Goal: Navigation & Orientation: Find specific page/section

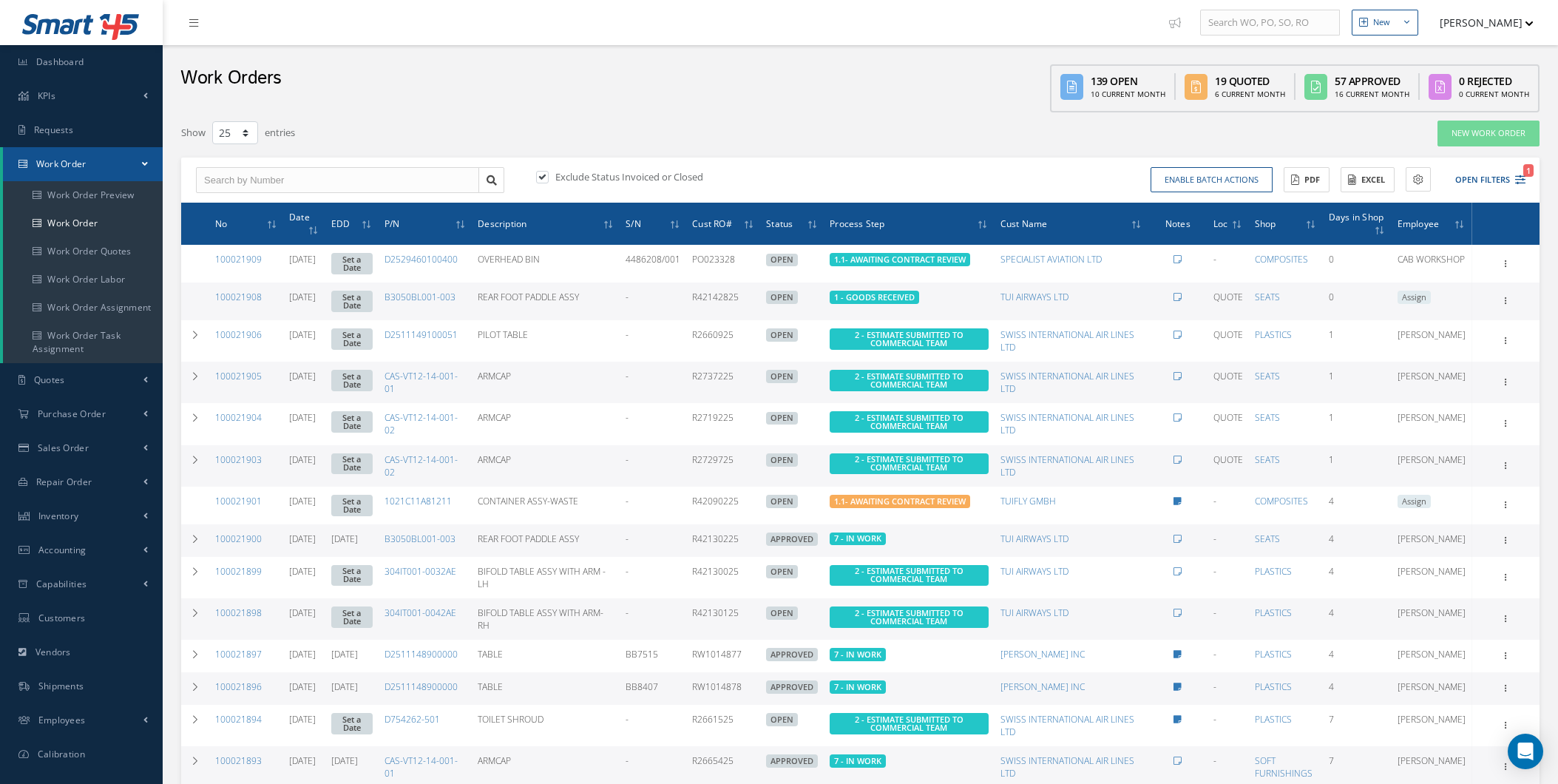
select select "25"
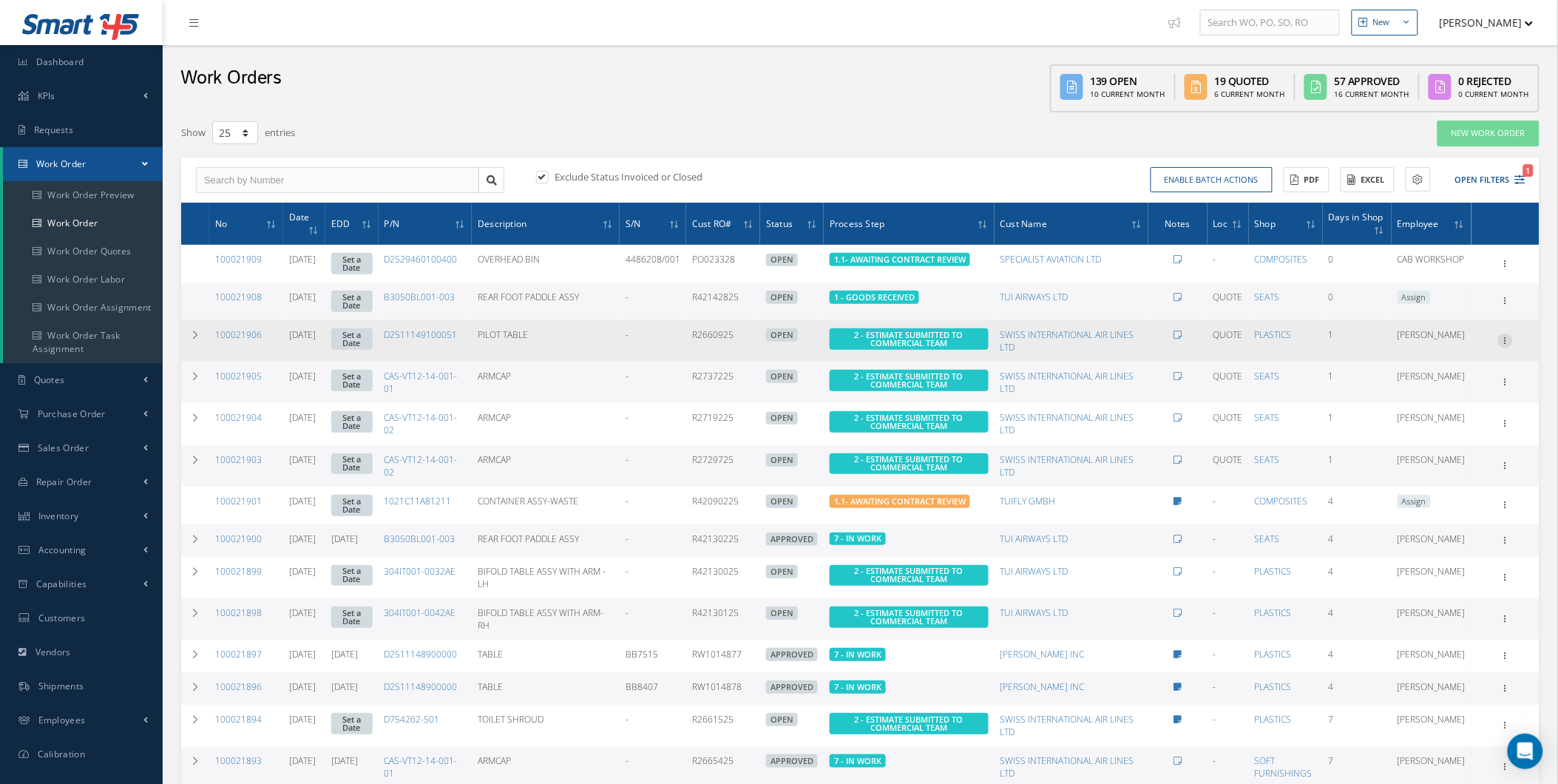
click at [1498, 344] on icon at bounding box center [1506, 339] width 15 height 12
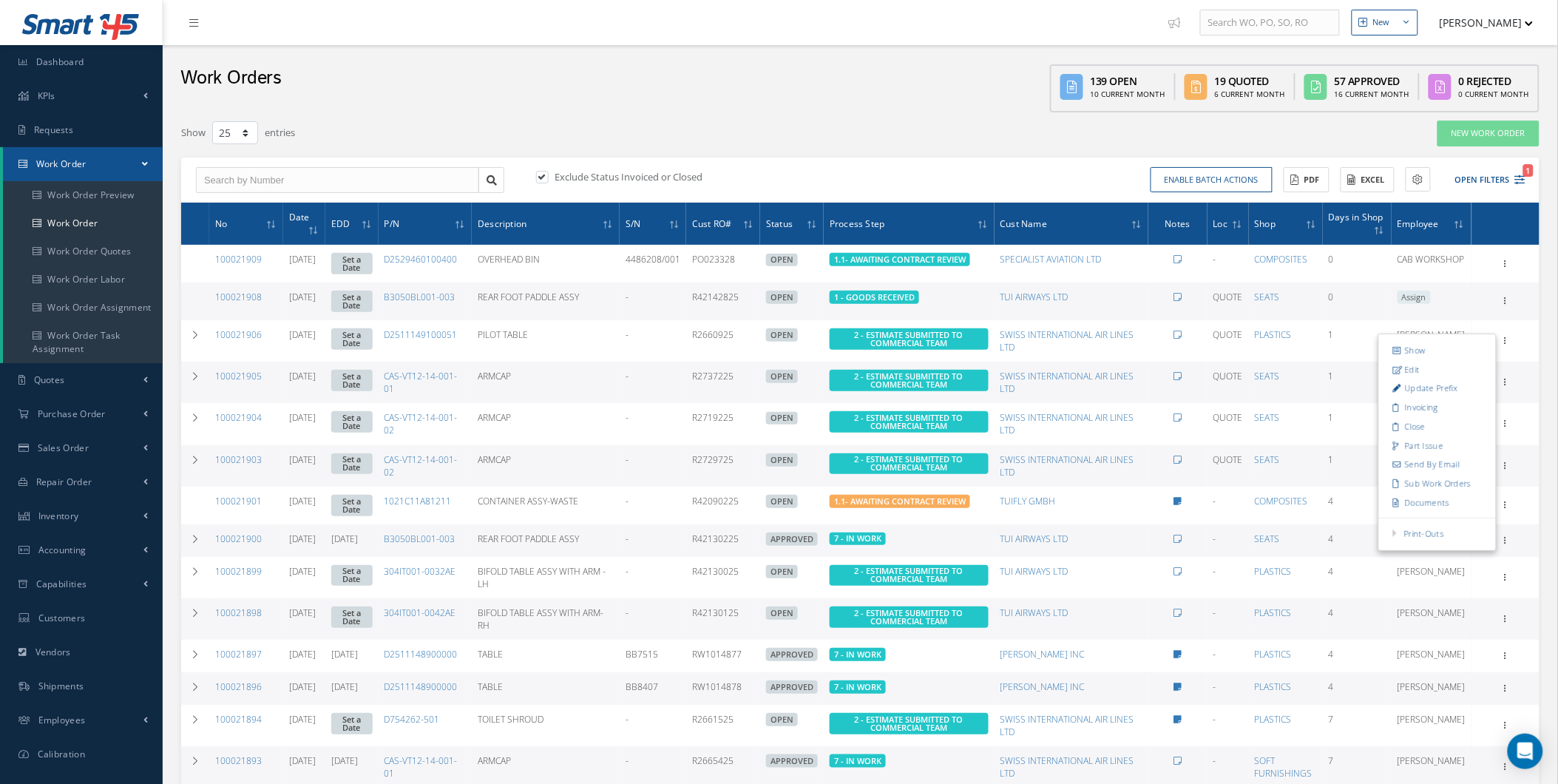
click at [1547, 284] on div "Filters WO Number Part Number Description Serial Number - BER CERTIFICATION FIL…" at bounding box center [860, 714] width 1380 height 1189
drag, startPoint x: 1532, startPoint y: 300, endPoint x: 1546, endPoint y: 329, distance: 32.2
click at [1535, 309] on div "Show Edit Update Prefix Invoicing Close Send By Email Sub Work Orders Documents…" at bounding box center [1506, 301] width 63 height 17
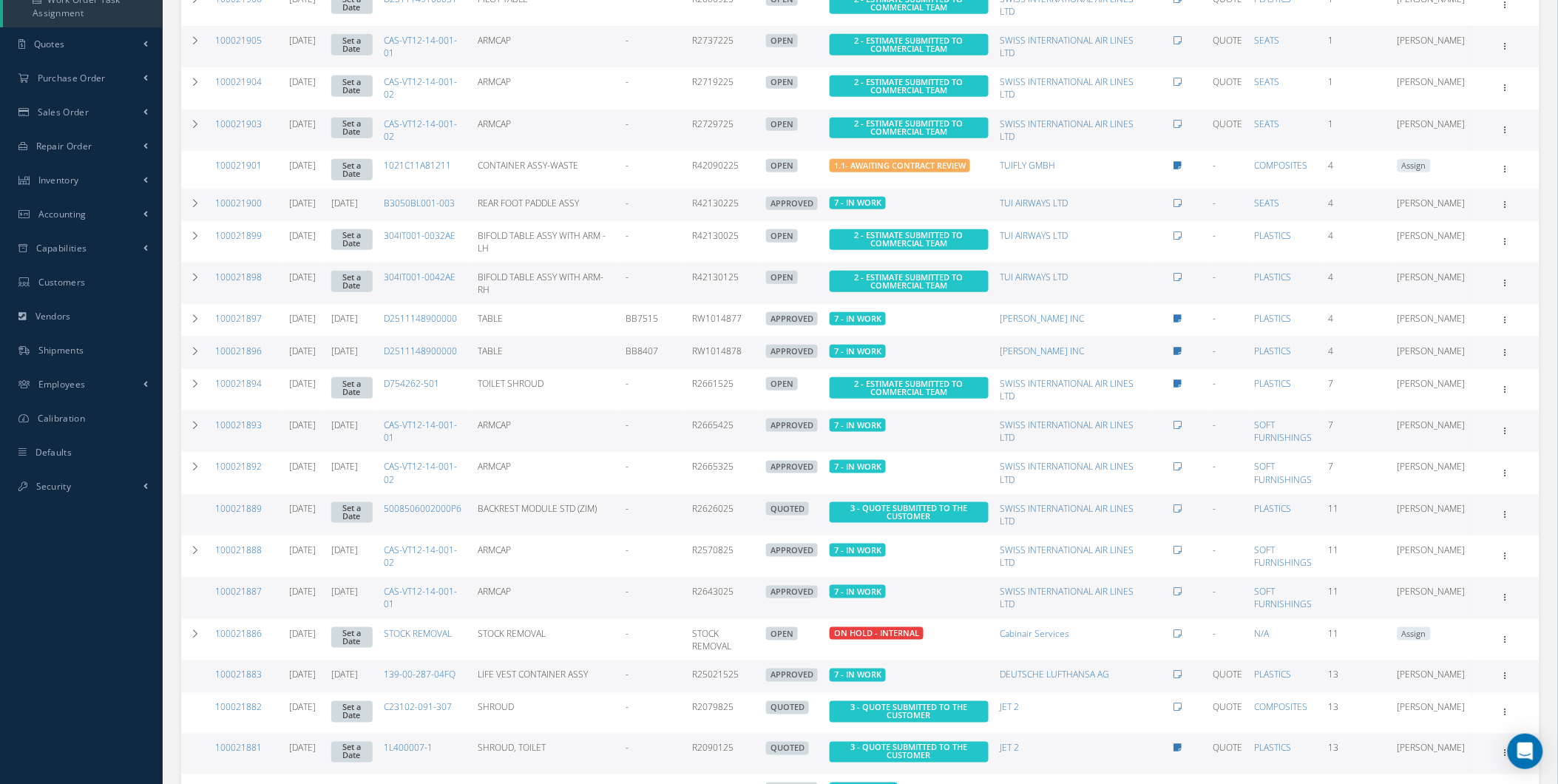
scroll to position [605, 0]
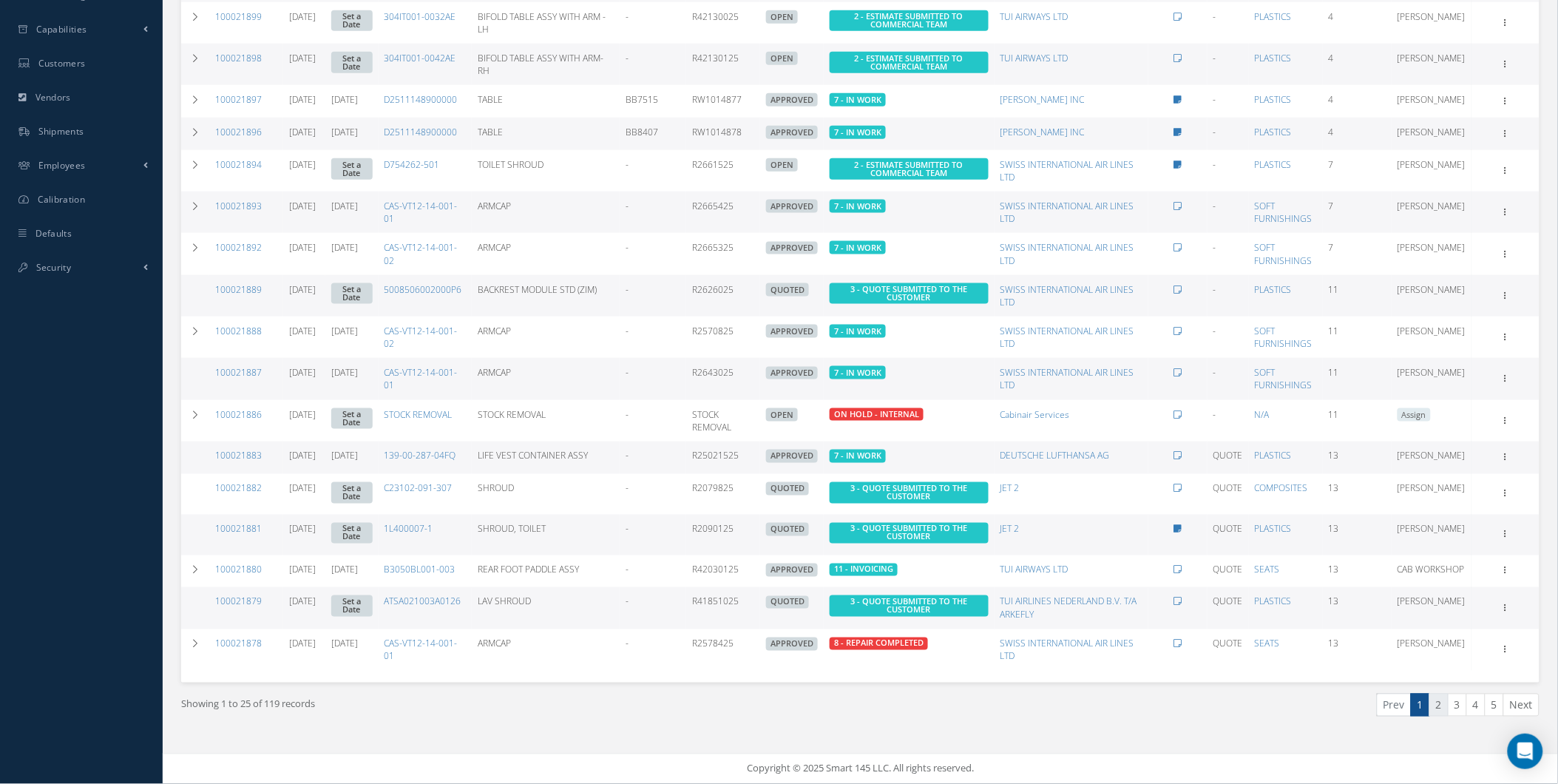
click at [1443, 710] on link "2" at bounding box center [1439, 705] width 19 height 23
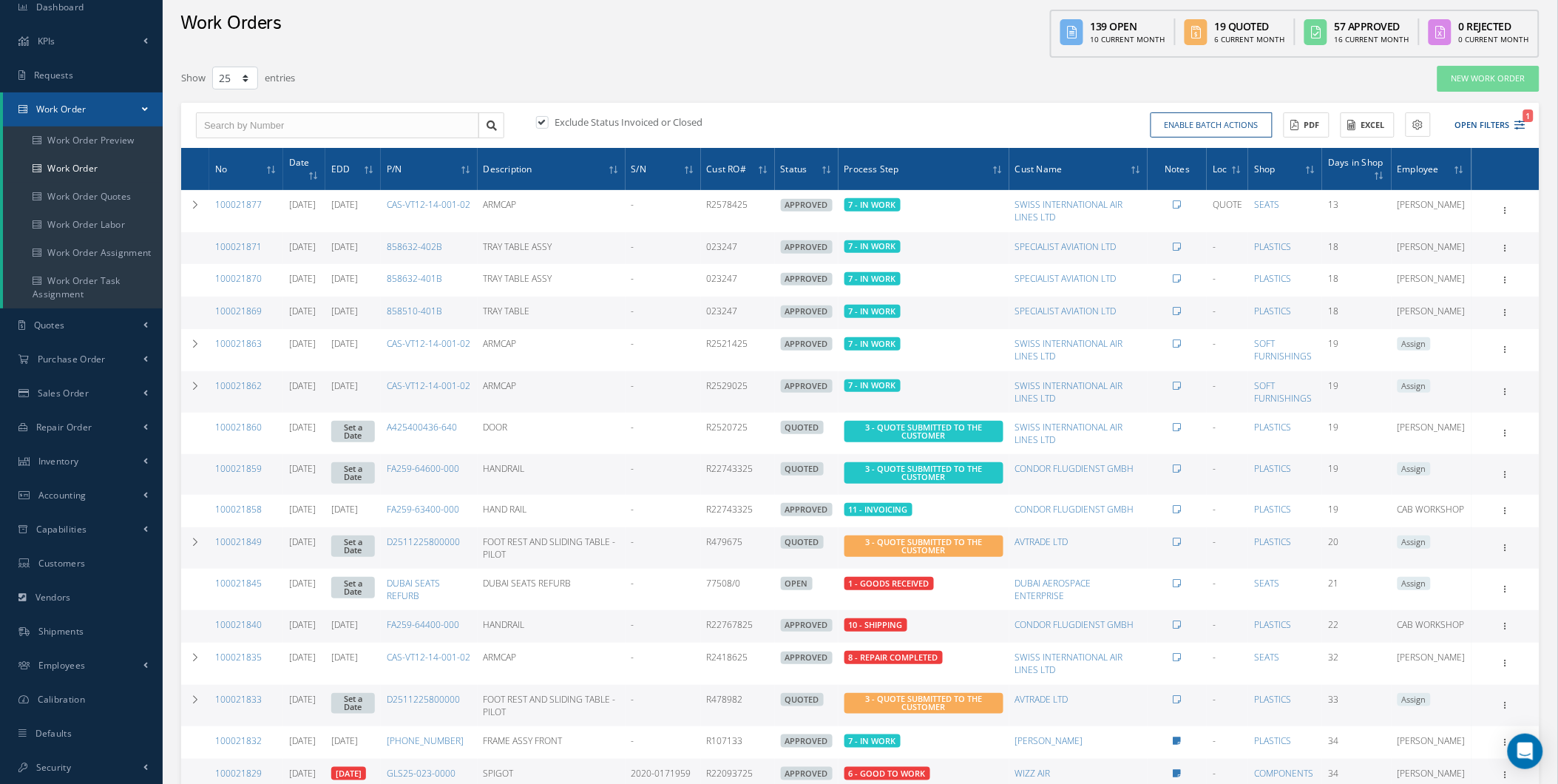
click at [1427, 631] on link "CAB WORKSHOP" at bounding box center [1431, 625] width 67 height 13
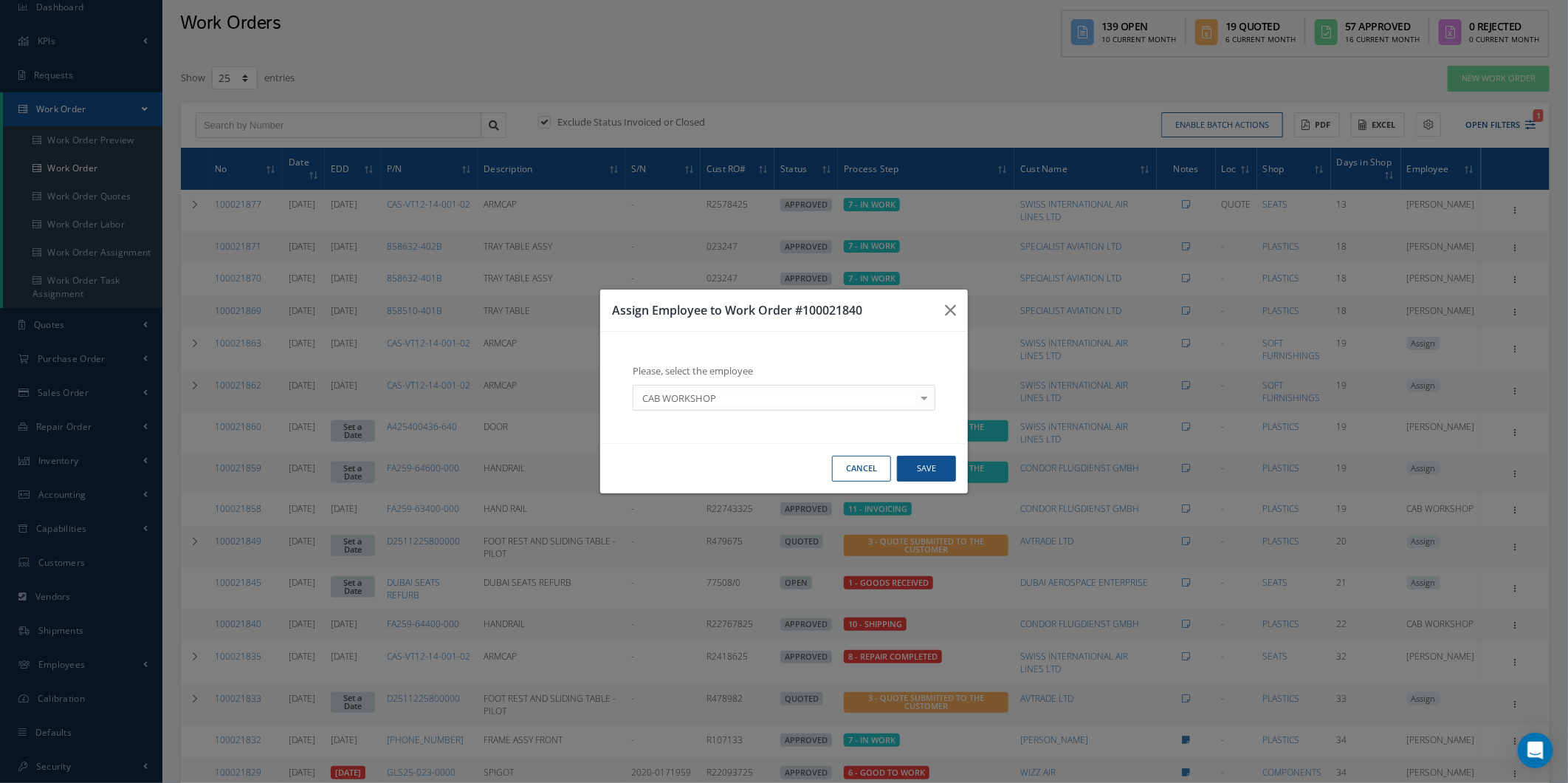
click at [826, 469] on div "Cancel Save" at bounding box center [784, 468] width 368 height 50
click at [834, 475] on button "Cancel" at bounding box center [861, 468] width 59 height 26
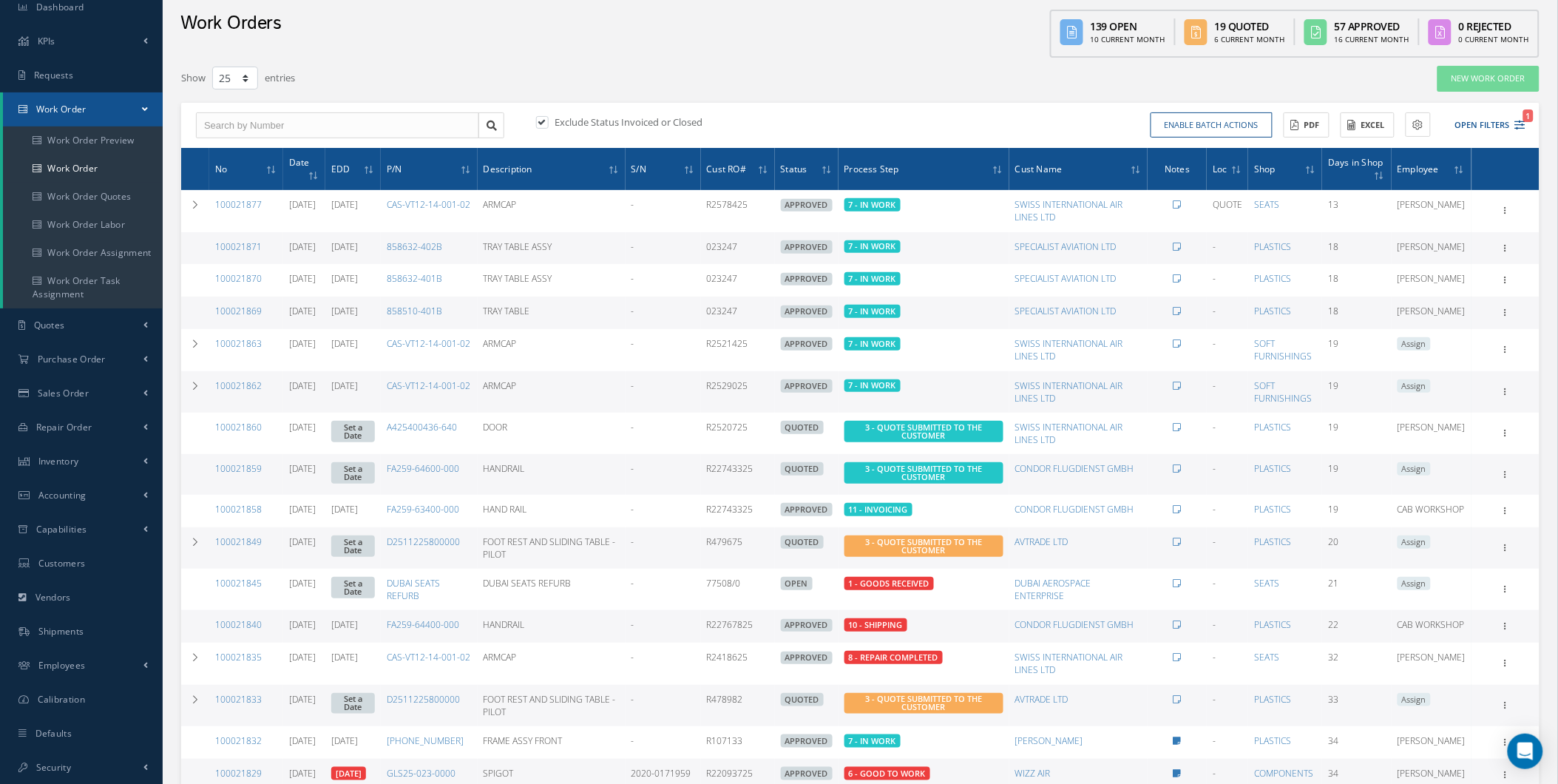
click at [833, 494] on td "QUOTED" at bounding box center [806, 474] width 63 height 40
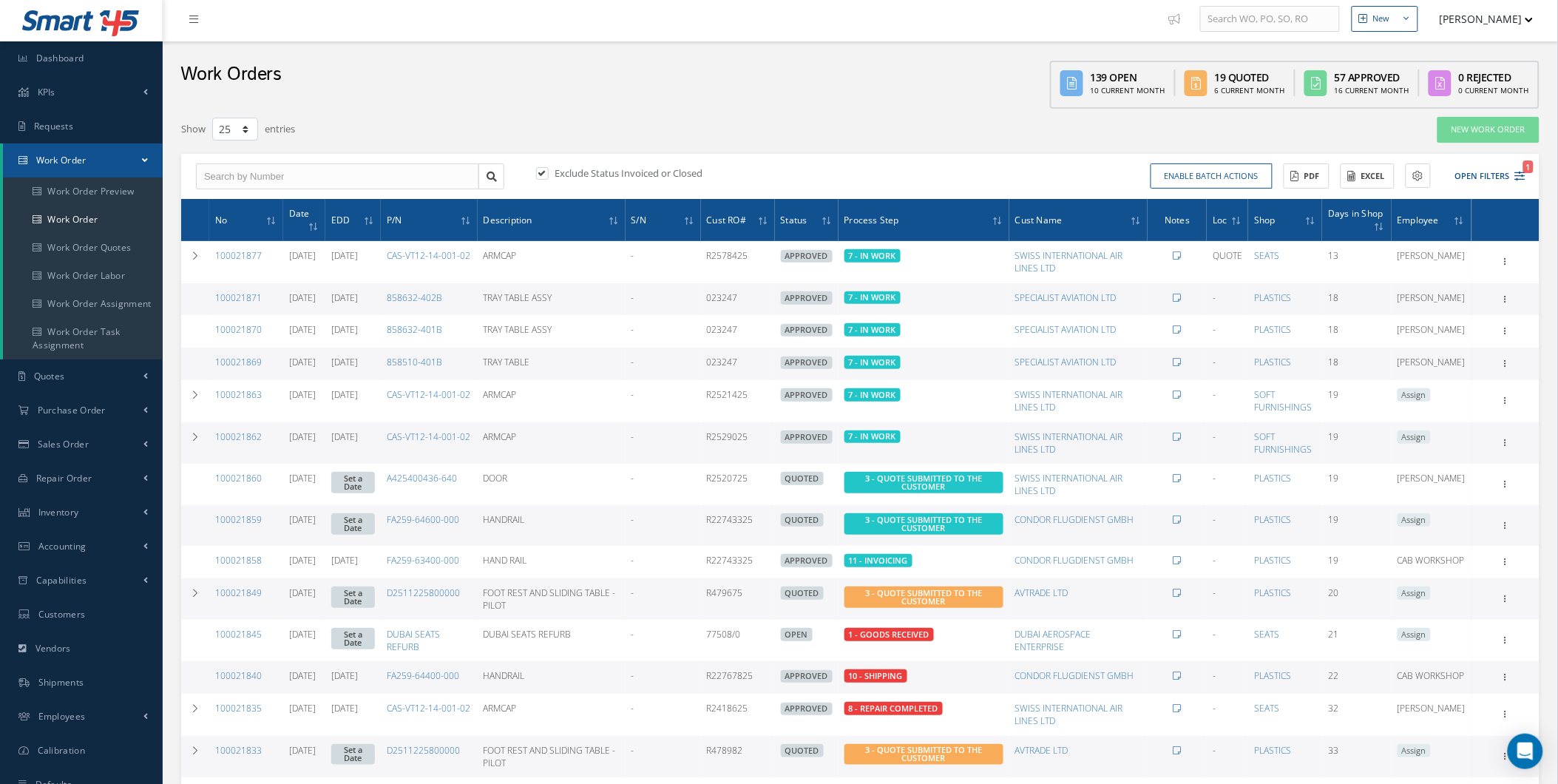
scroll to position [0, 0]
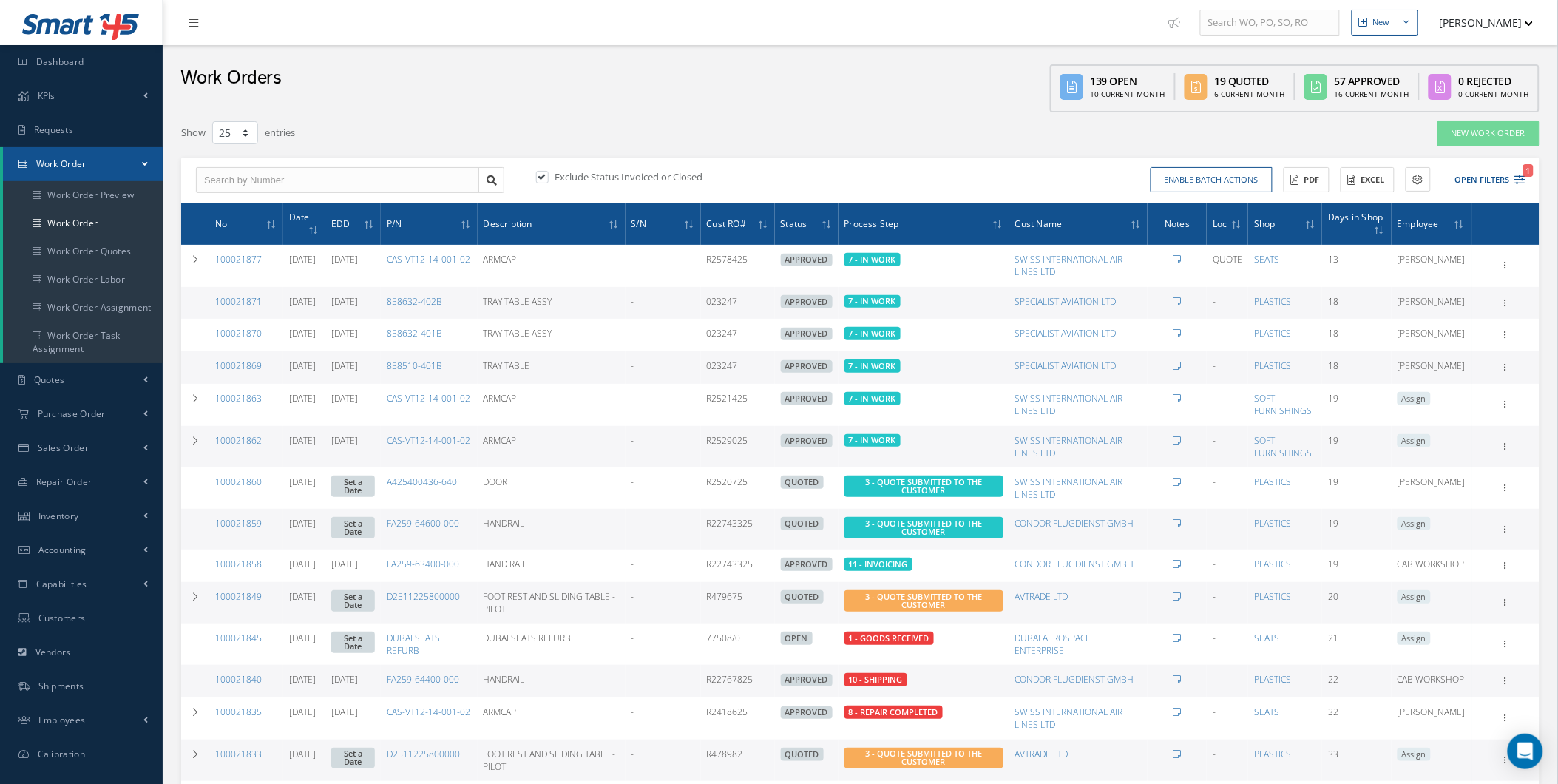
click at [1541, 30] on ul "New New Work Order New Purchase Order New Customer Quote New Sales Order New Re…" at bounding box center [1365, 22] width 407 height 45
drag, startPoint x: 1501, startPoint y: 35, endPoint x: 1487, endPoint y: 49, distance: 19.8
click at [1499, 36] on button "[PERSON_NAME]" at bounding box center [1479, 22] width 108 height 29
click at [1476, 60] on link "Administration" at bounding box center [1474, 50] width 118 height 25
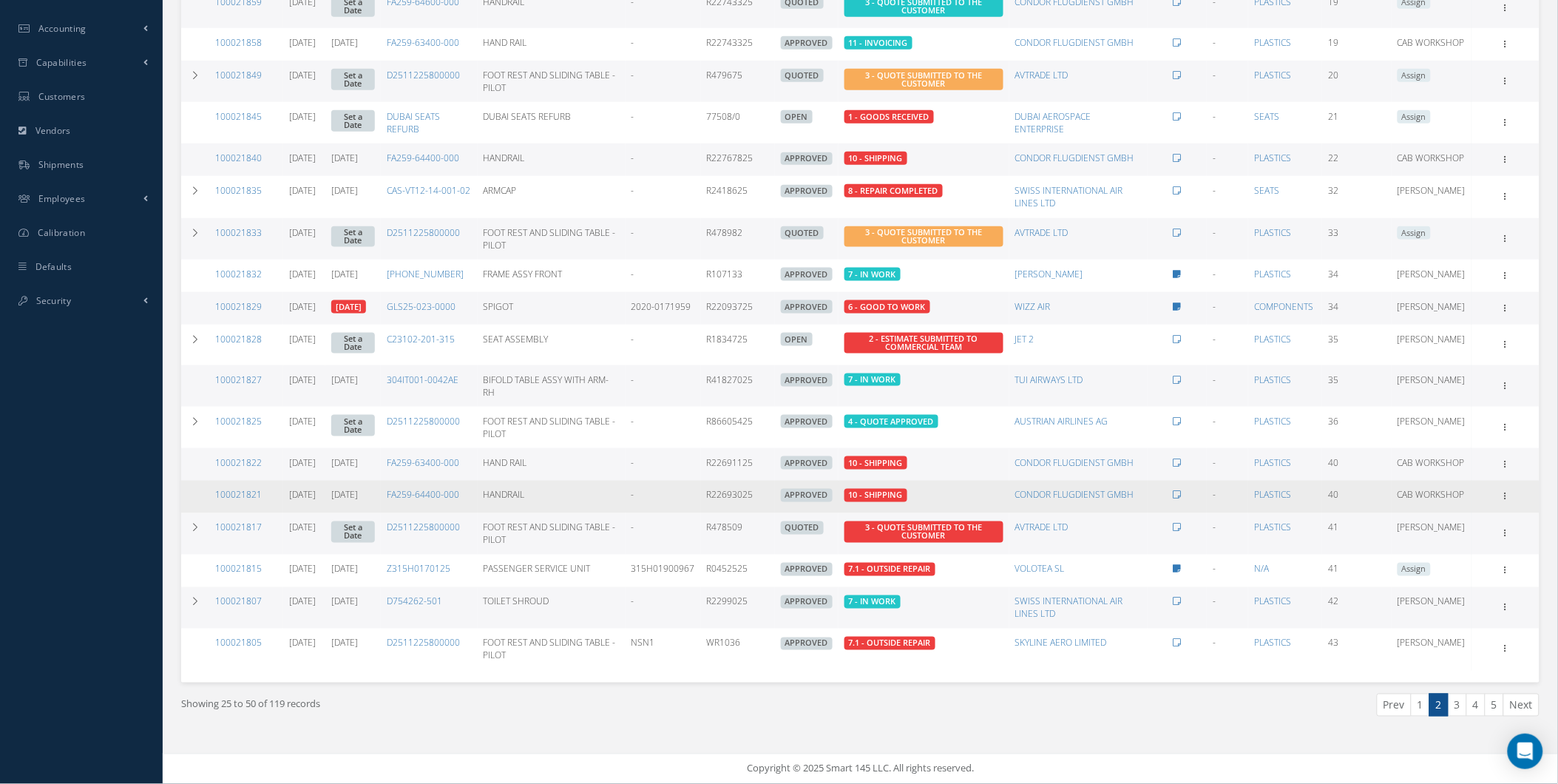
scroll to position [601, 0]
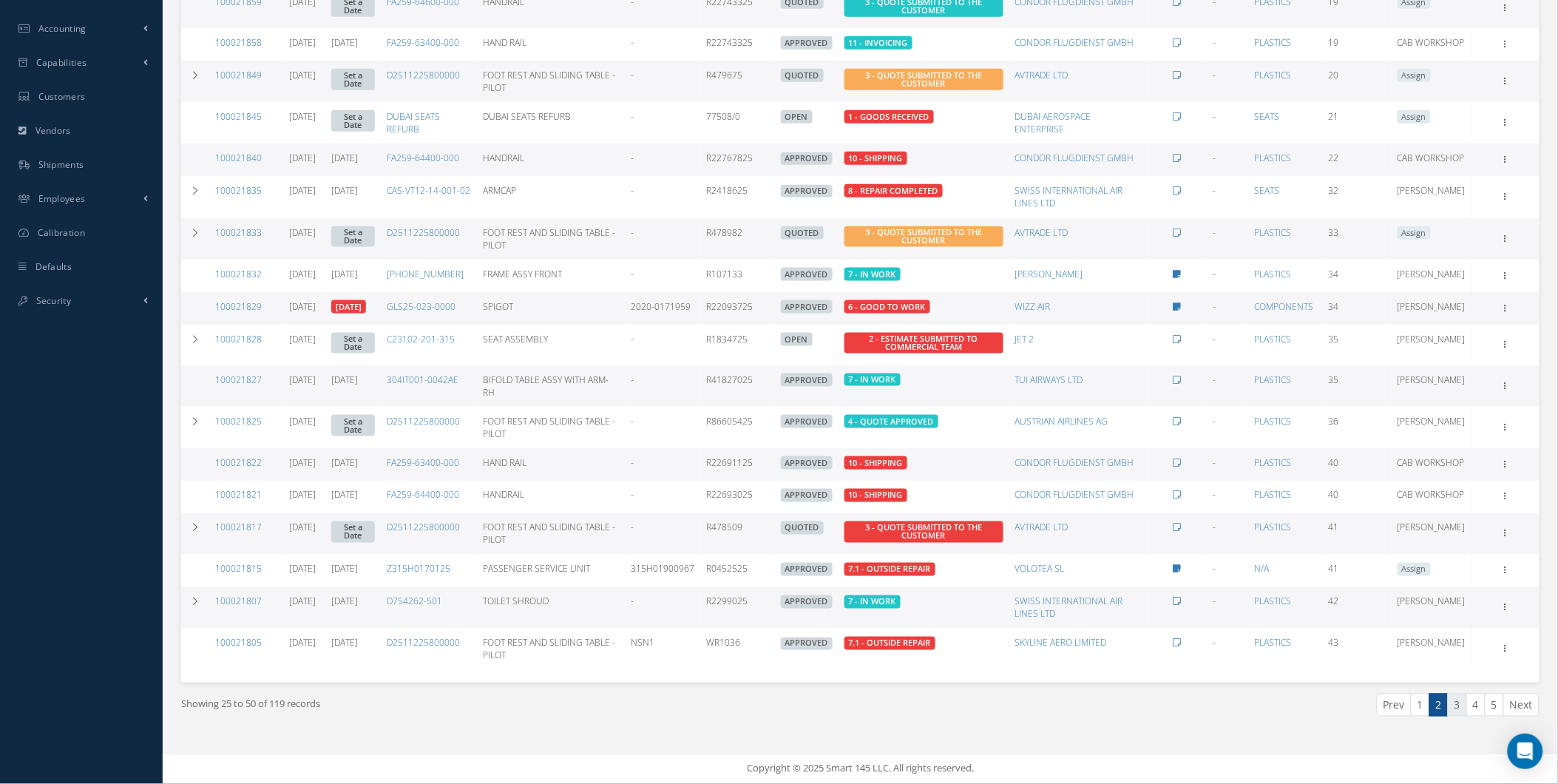
click at [1460, 698] on link "3" at bounding box center [1457, 705] width 19 height 23
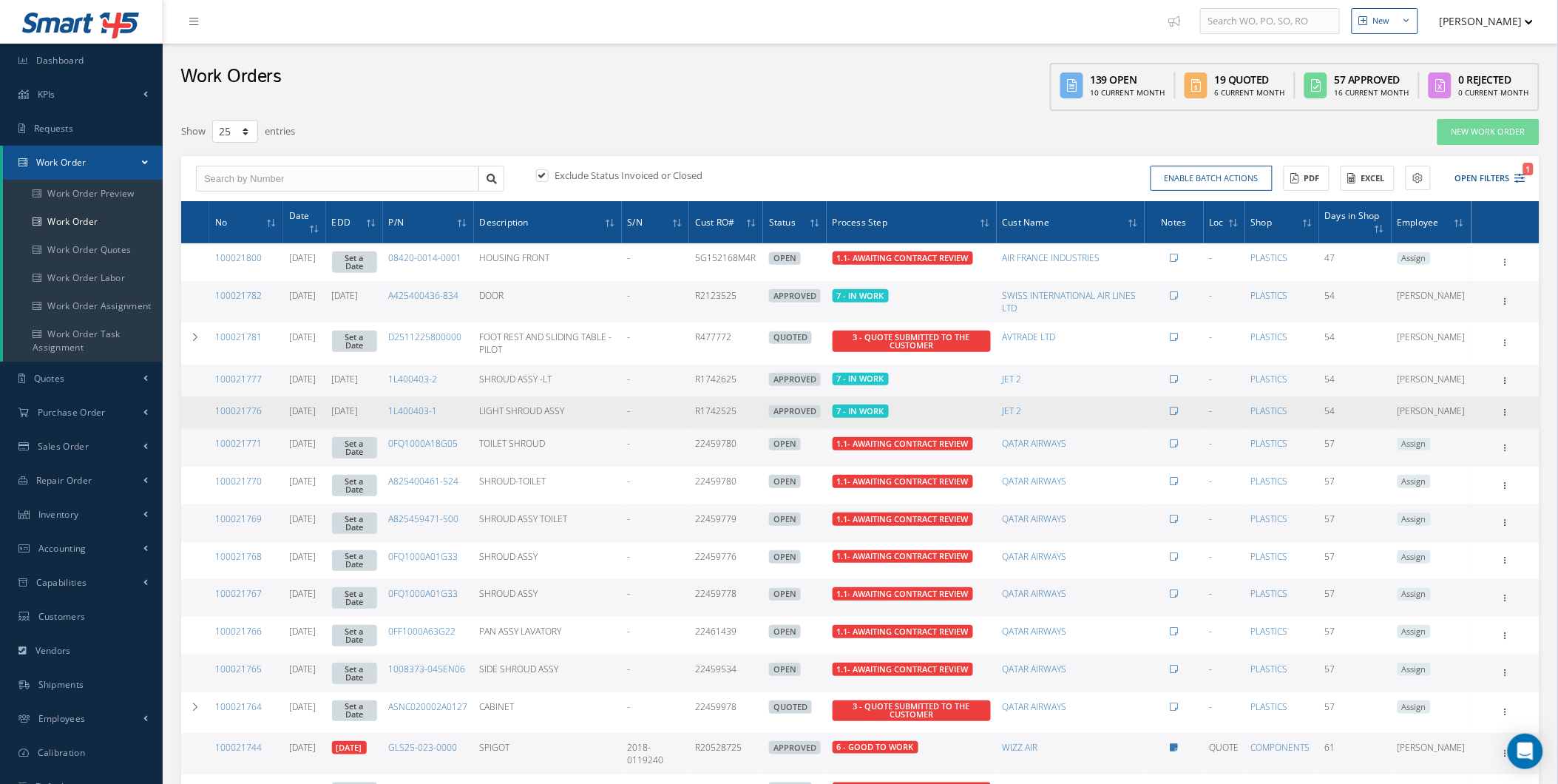
scroll to position [0, 0]
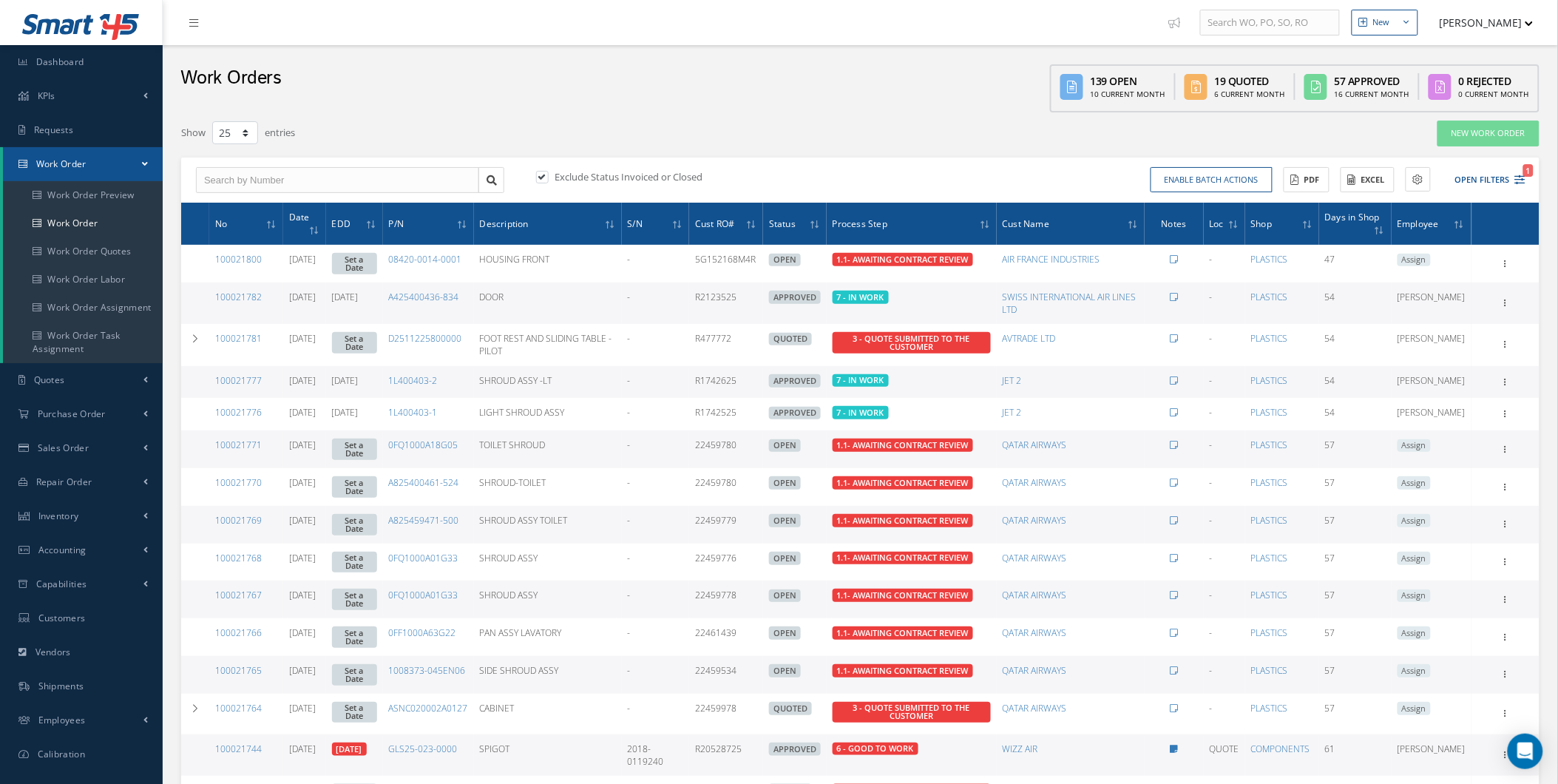
click at [1488, 21] on button "[PERSON_NAME]" at bounding box center [1479, 22] width 108 height 29
click at [1471, 48] on link "Administration" at bounding box center [1474, 50] width 118 height 25
click at [1518, 28] on button "[PERSON_NAME]" at bounding box center [1479, 22] width 108 height 29
click at [1487, 45] on link "Administration" at bounding box center [1474, 50] width 118 height 25
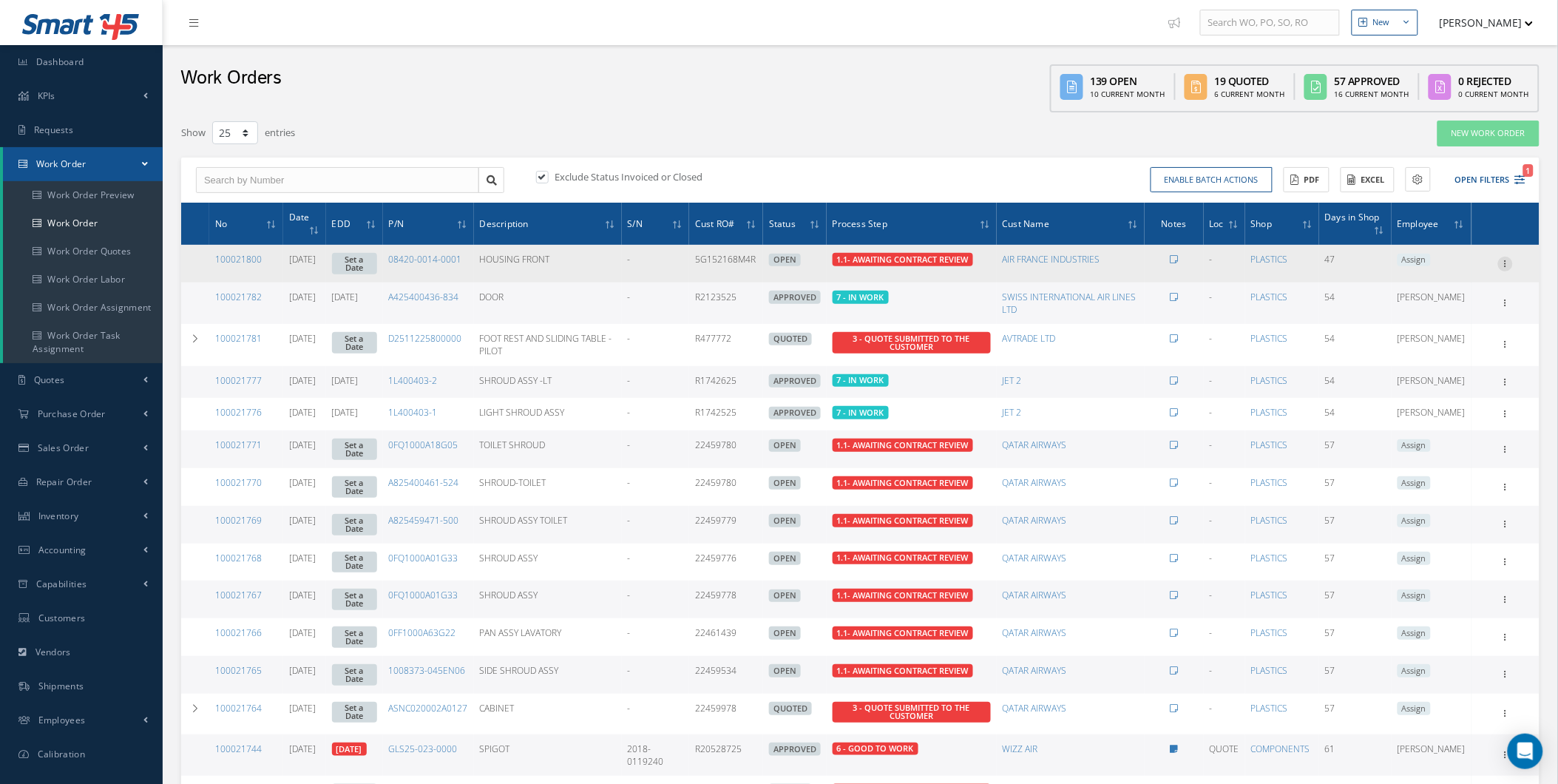
click at [1509, 263] on icon at bounding box center [1506, 262] width 15 height 12
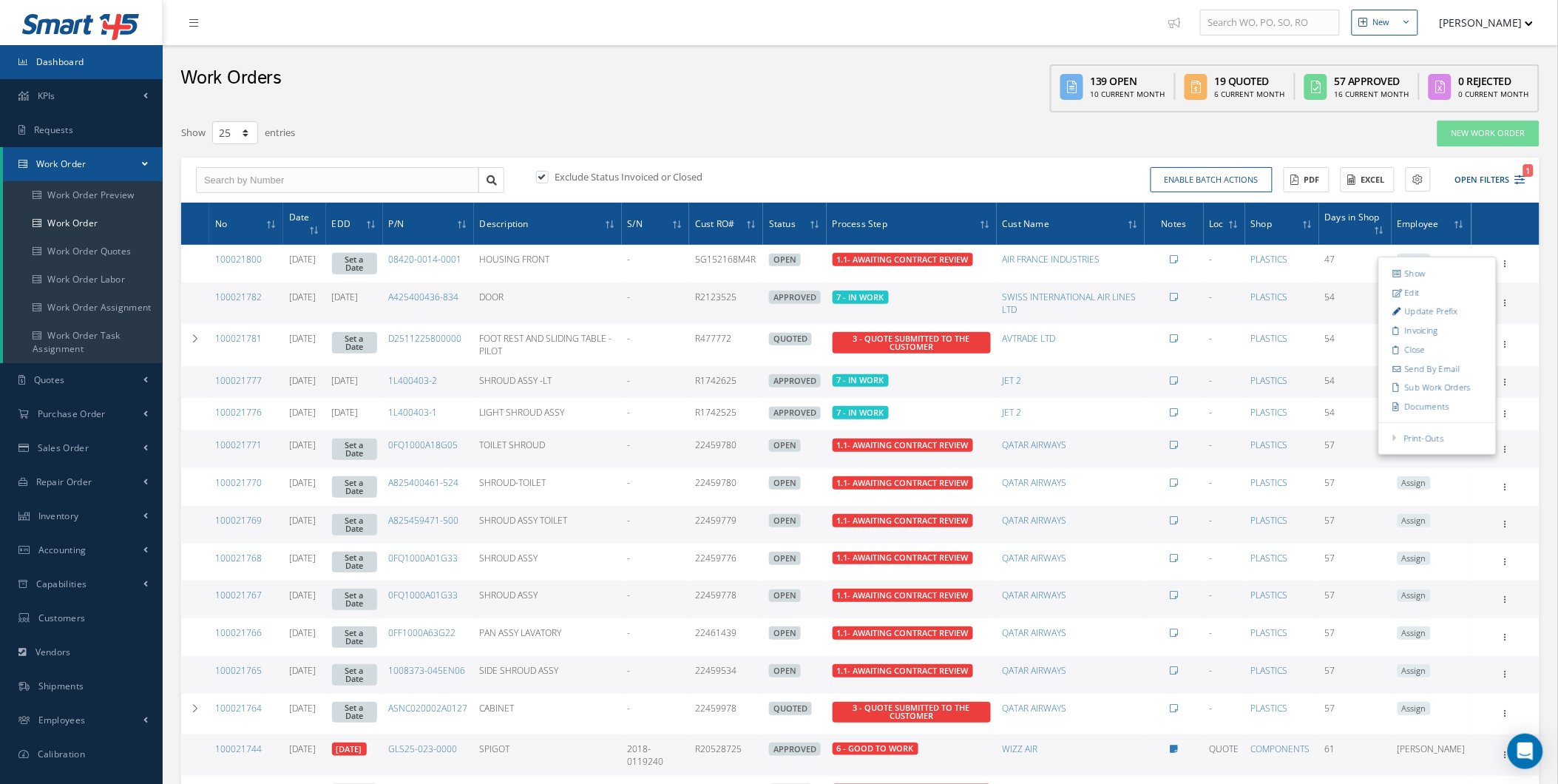
click at [94, 75] on link "Dashboard" at bounding box center [81, 62] width 163 height 34
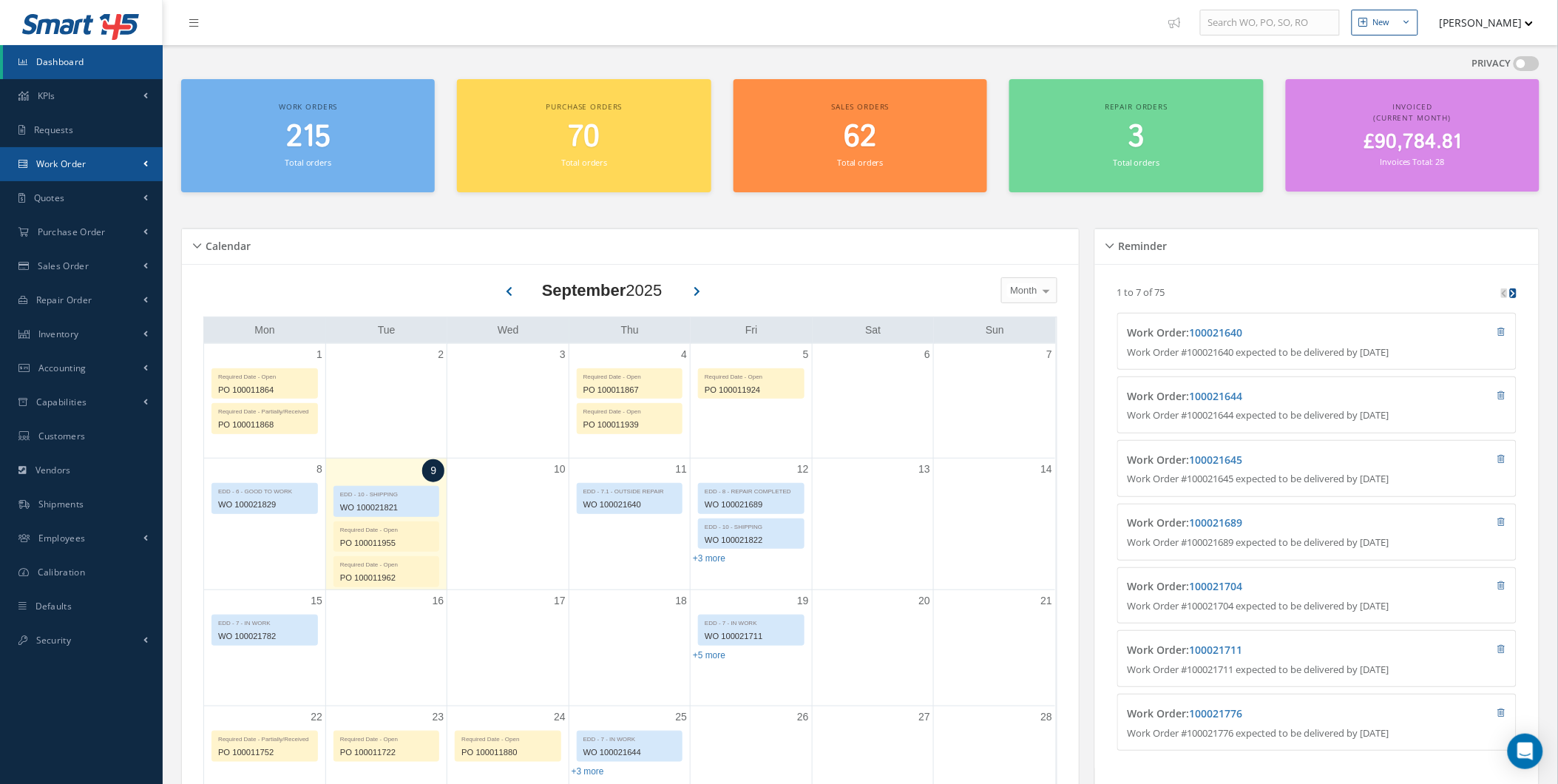
click at [83, 171] on link "Work Order" at bounding box center [81, 163] width 163 height 34
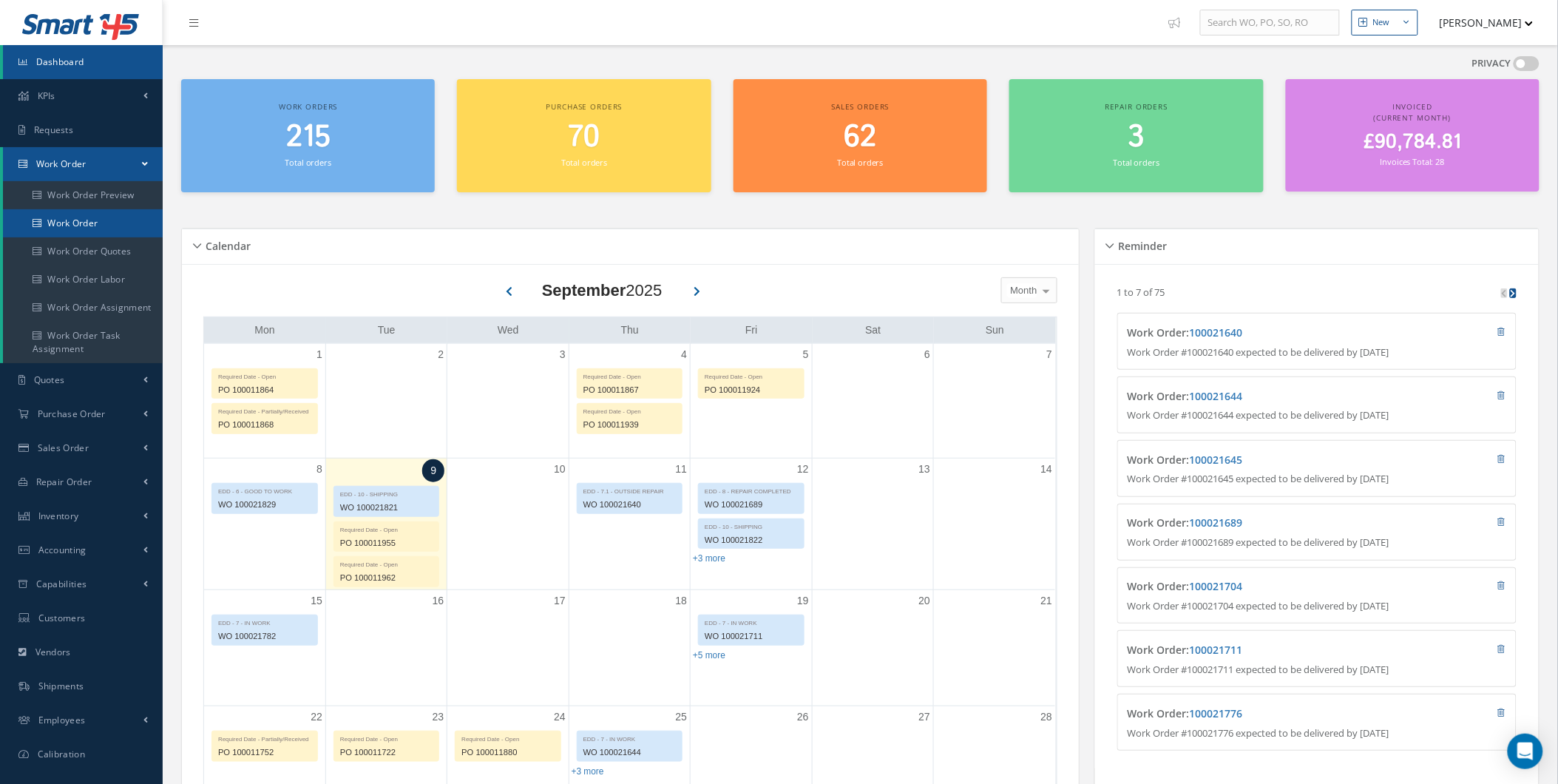
click at [49, 224] on link "Work Order" at bounding box center [83, 223] width 160 height 28
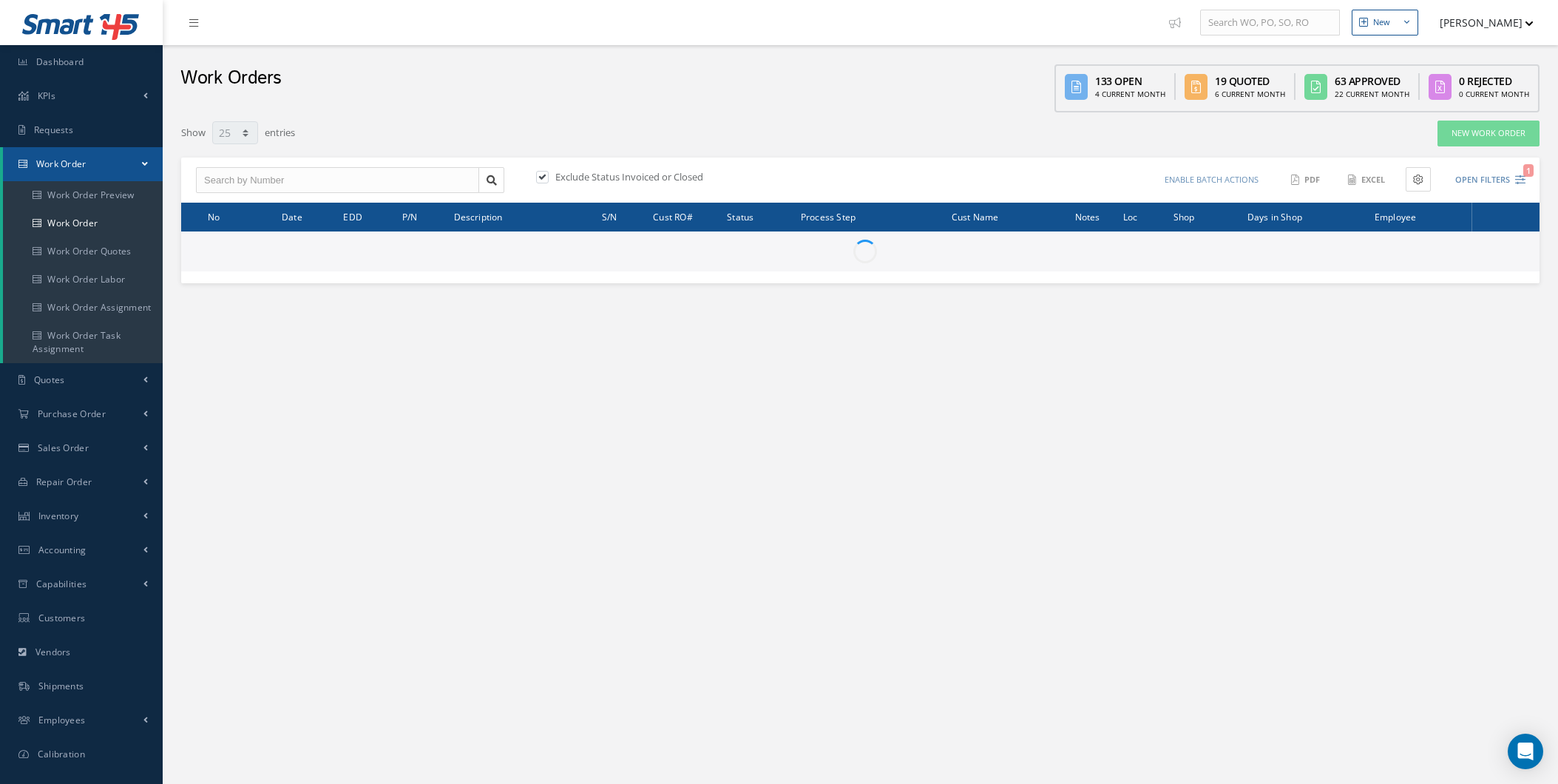
select select "25"
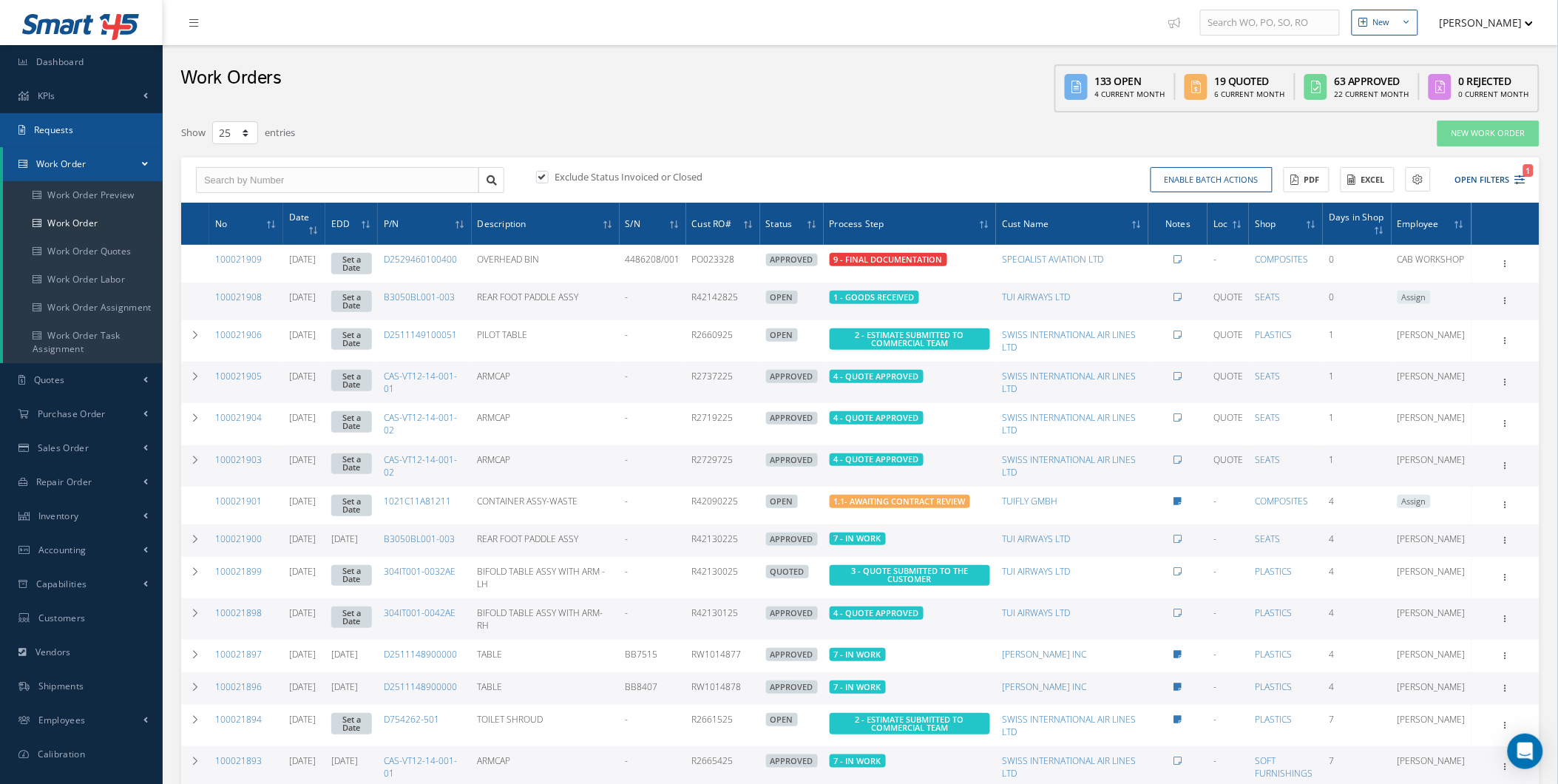
click at [60, 120] on link "Requests" at bounding box center [81, 130] width 163 height 34
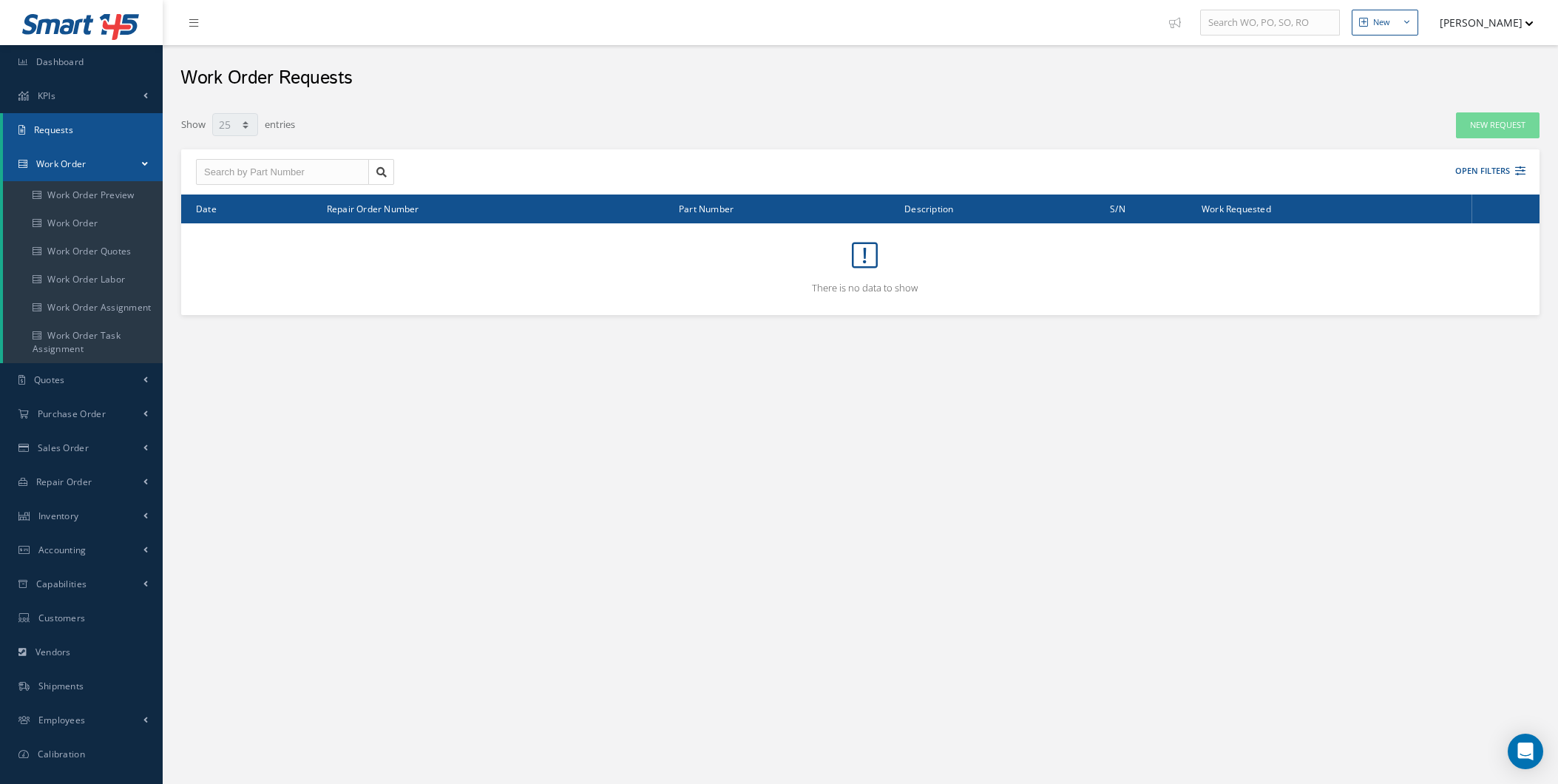
select select "25"
click at [56, 52] on link "Dashboard" at bounding box center [81, 62] width 163 height 34
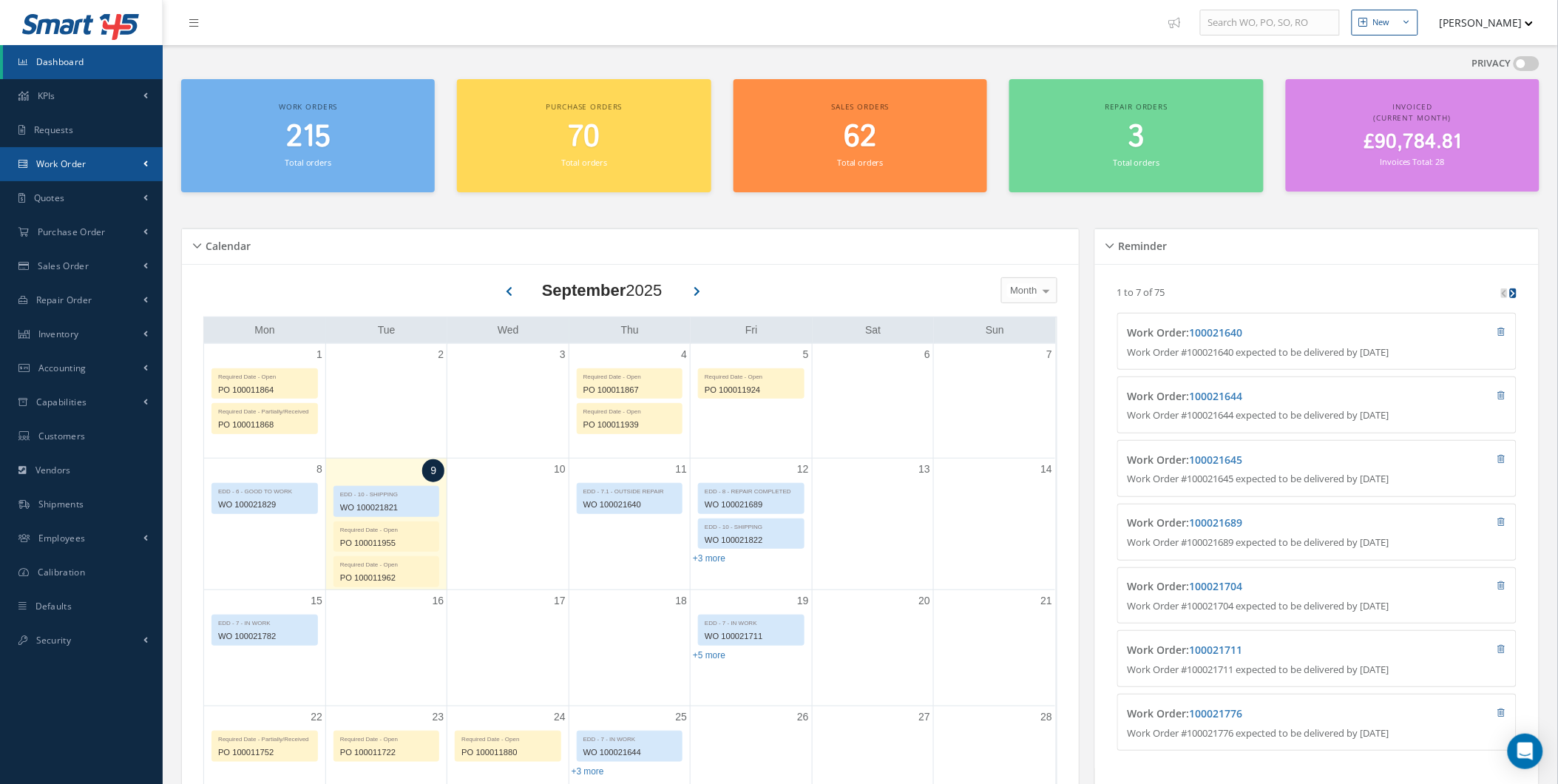
click at [152, 161] on link "Work Order" at bounding box center [81, 163] width 163 height 34
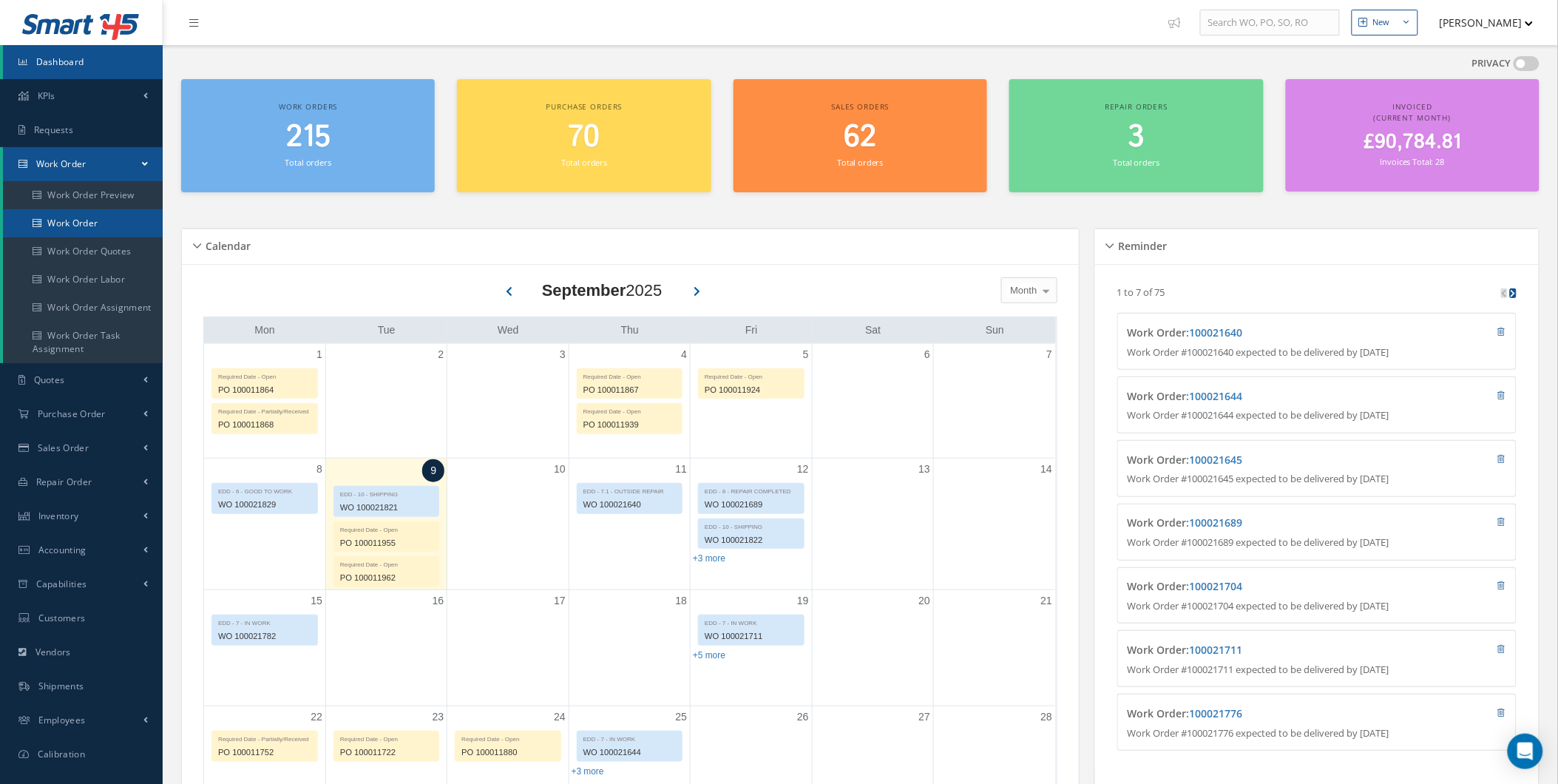
click at [58, 219] on link "Work Order" at bounding box center [83, 223] width 160 height 28
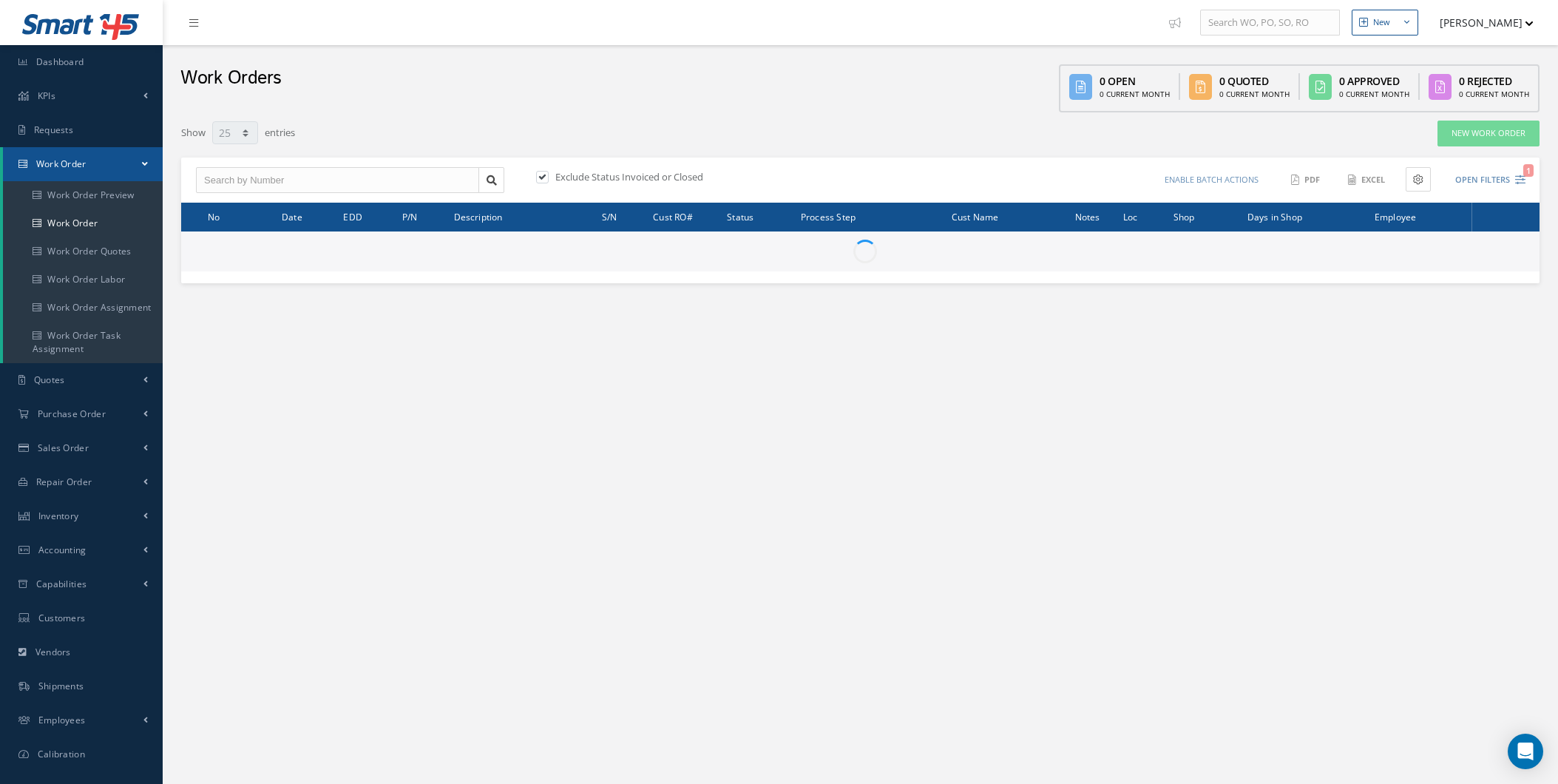
select select "25"
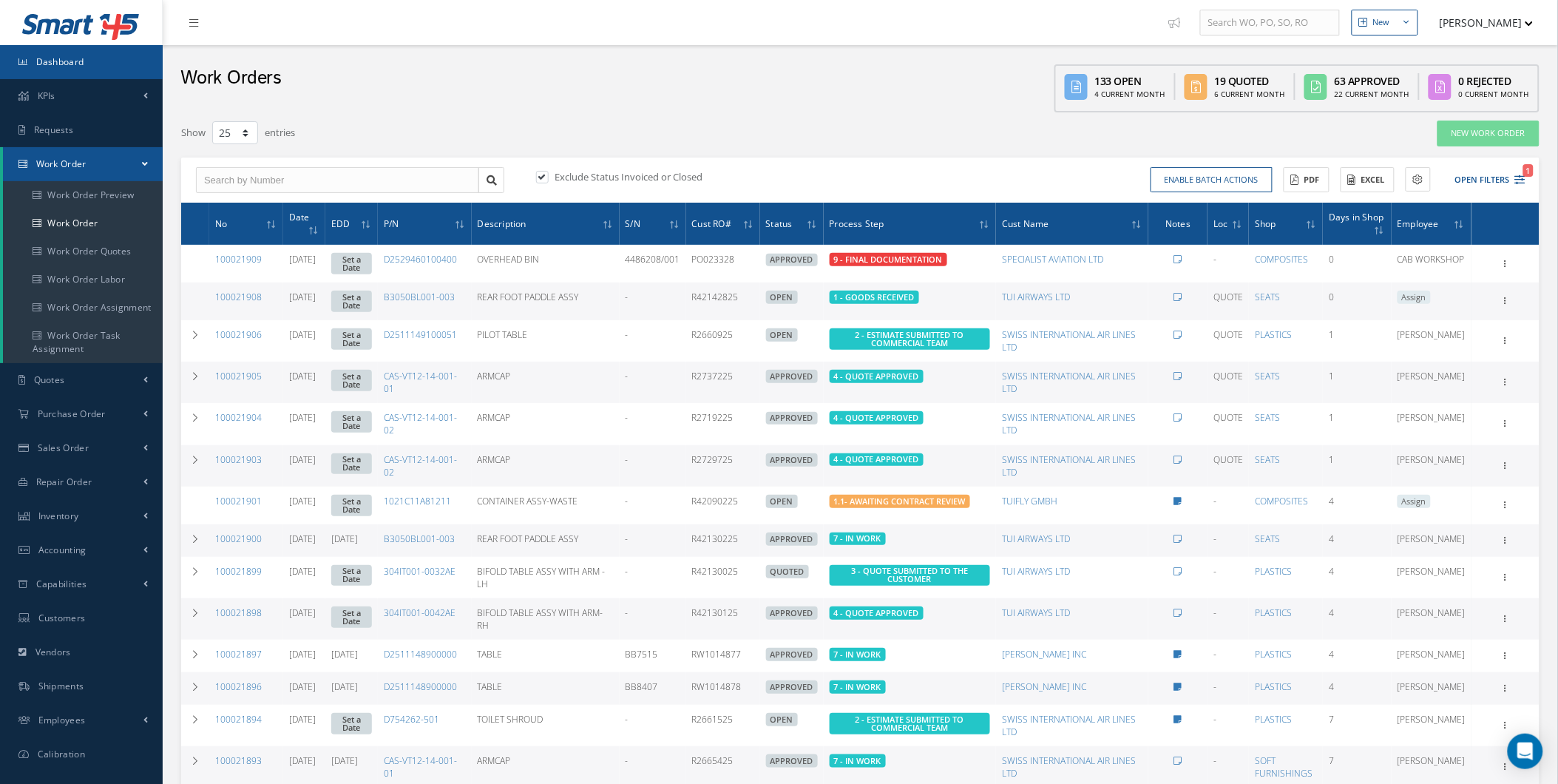
click at [75, 60] on span "Dashboard" at bounding box center [60, 62] width 48 height 13
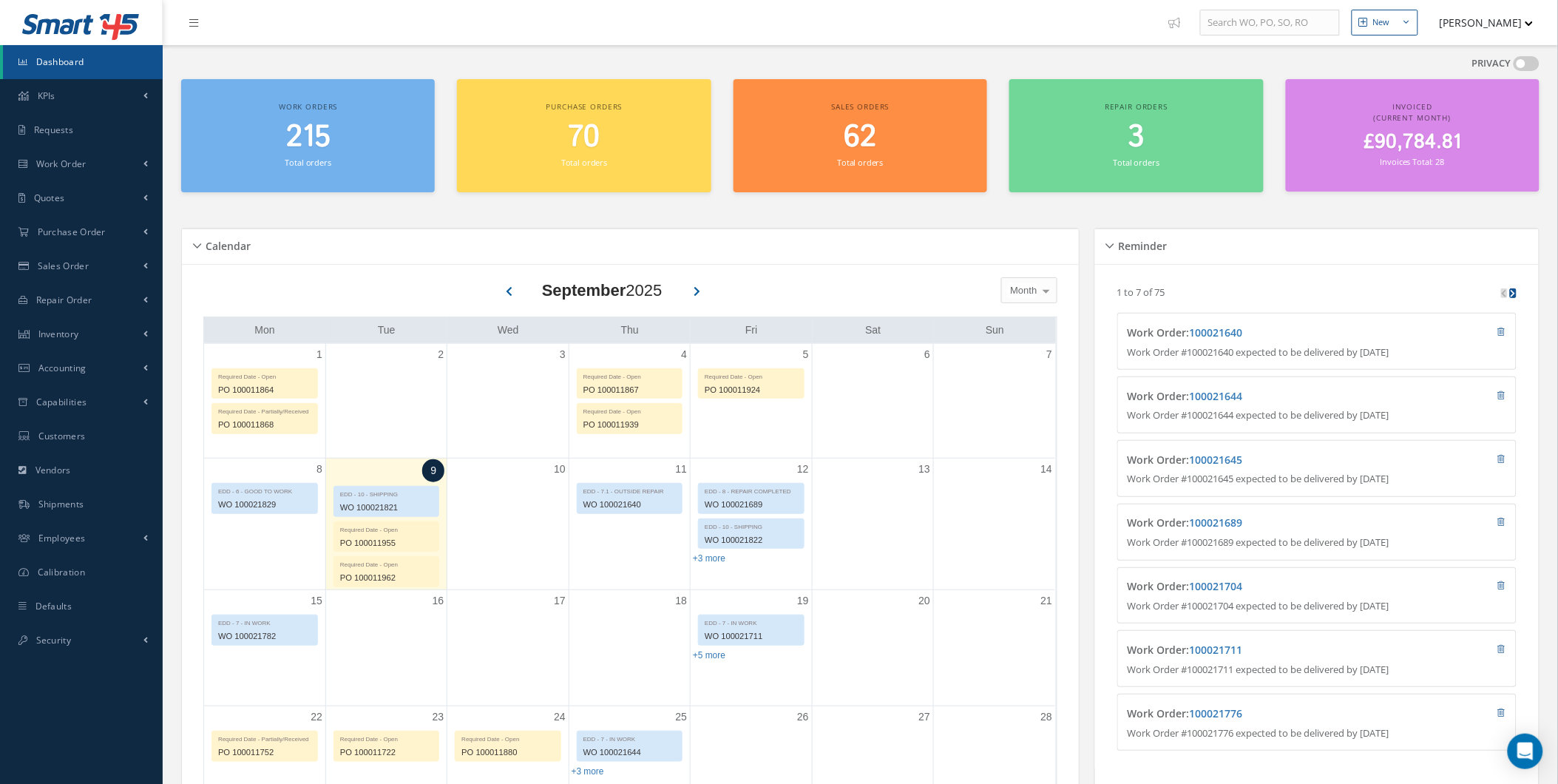
click at [1514, 32] on button "[PERSON_NAME]" at bounding box center [1479, 22] width 108 height 29
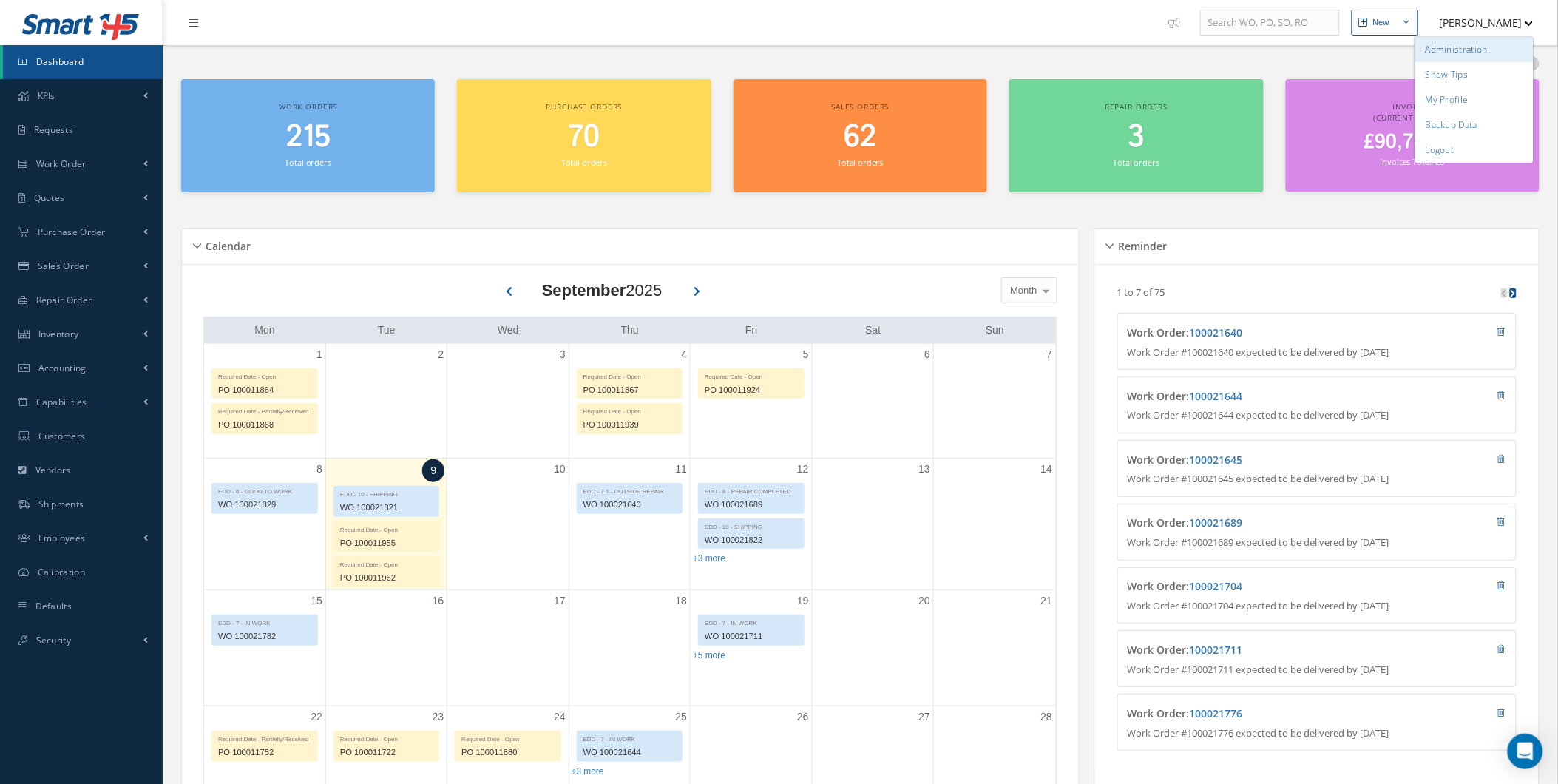
click at [1509, 52] on link "Administration" at bounding box center [1474, 50] width 118 height 25
